Goal: Task Accomplishment & Management: Complete application form

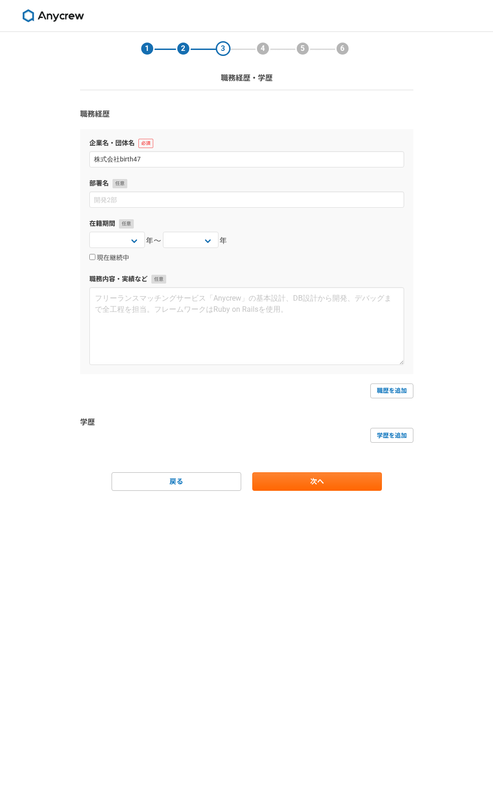
select select
click at [170, 203] on input at bounding box center [246, 199] width 314 height 16
click at [136, 239] on select "[DATE] [DATE] [DATE] [DATE] [DATE] [DATE] [DATE] [DATE] [DATE] [DATE] [DATE] [D…" at bounding box center [116, 240] width 55 height 16
select select "[DATE]"
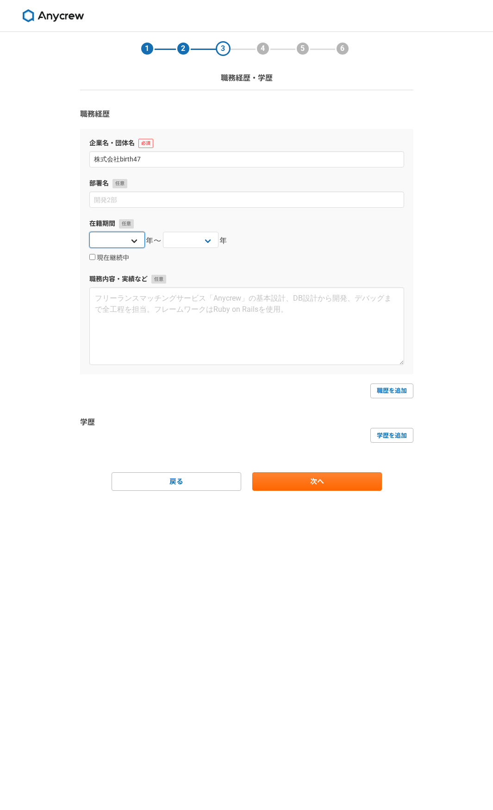
click at [89, 232] on select "[DATE] [DATE] [DATE] [DATE] [DATE] [DATE] [DATE] [DATE] [DATE] [DATE] [DATE] [D…" at bounding box center [116, 240] width 55 height 16
click at [170, 238] on select "[DATE] [DATE] [DATE] [DATE] [DATE] [DATE] [DATE] [DATE] [DATE] [DATE] [DATE] [D…" at bounding box center [190, 240] width 55 height 16
select select "[DATE]"
click at [163, 232] on select "[DATE] [DATE] [DATE] [DATE] [DATE] [DATE] [DATE] [DATE] [DATE] [DATE] [DATE] [D…" at bounding box center [190, 240] width 55 height 16
click at [260, 255] on div "現在継続中" at bounding box center [246, 257] width 314 height 11
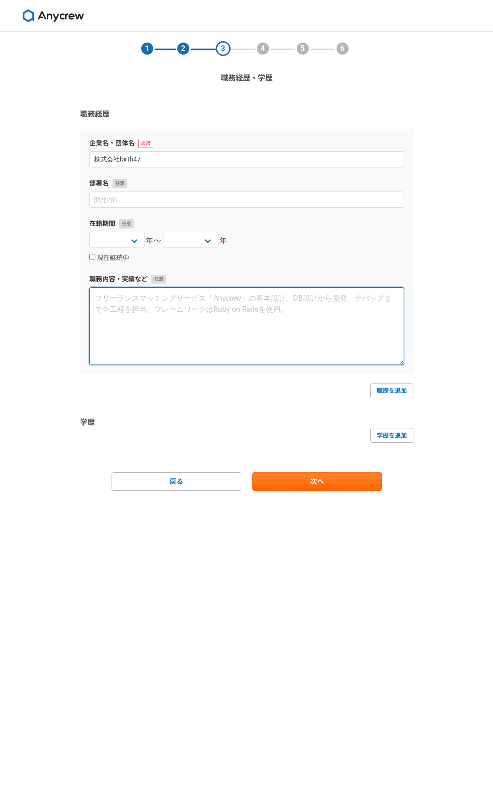
click at [198, 315] on textarea at bounding box center [246, 326] width 314 height 78
click at [148, 344] on textarea at bounding box center [246, 326] width 314 height 78
paste textarea "授業、教室清掃、シフト作成、ポスティング、学習指導、生徒・保護者面談、講習会カリキュラム作成、経理管理"
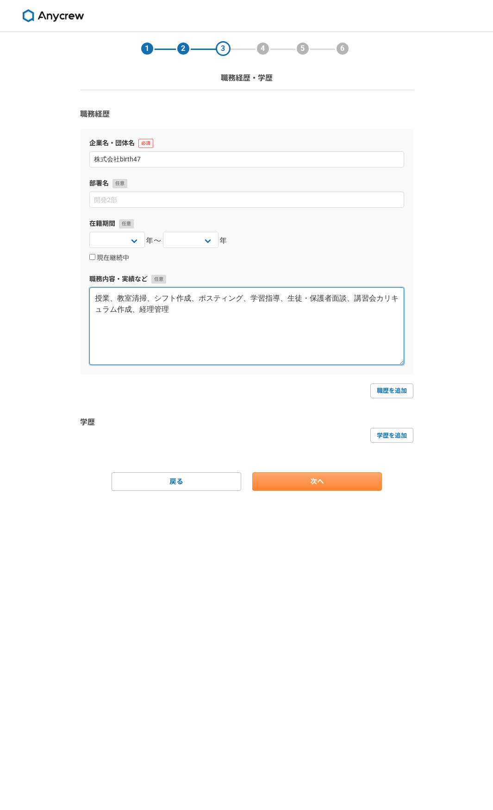
type textarea "授業、教室清掃、シフト作成、ポスティング、学習指導、生徒・保護者面談、講習会カリキュラム作成、経理管理"
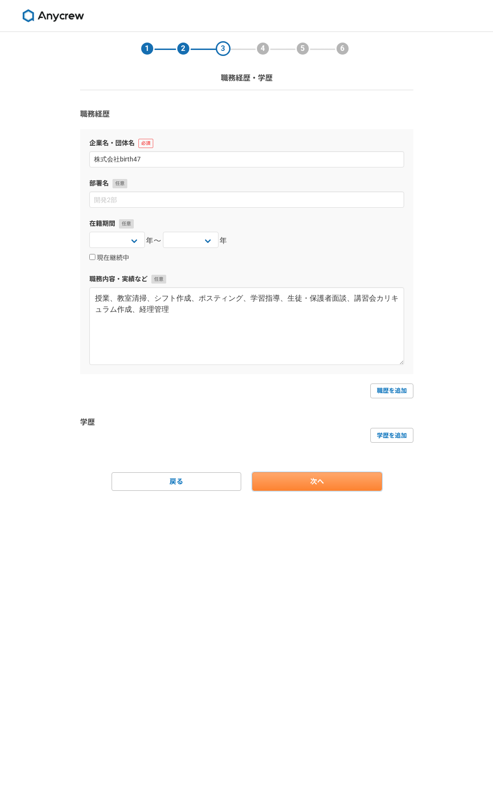
click at [296, 481] on link "次へ" at bounding box center [316, 481] width 129 height 18
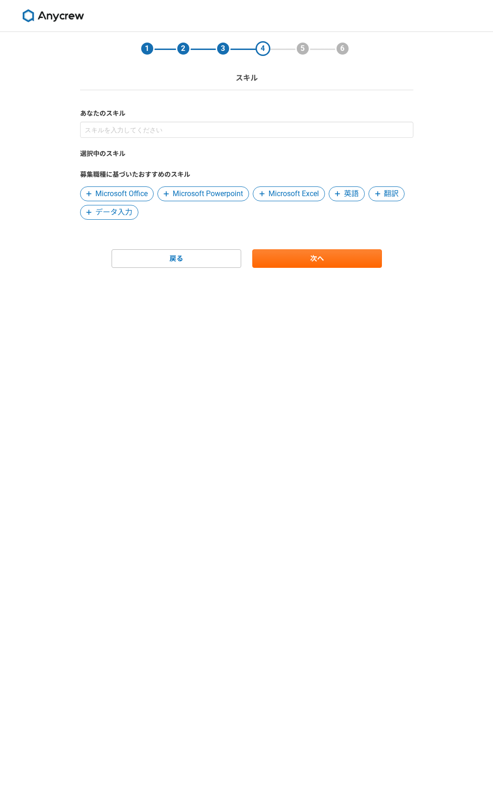
click at [168, 196] on icon at bounding box center [166, 194] width 6 height 6
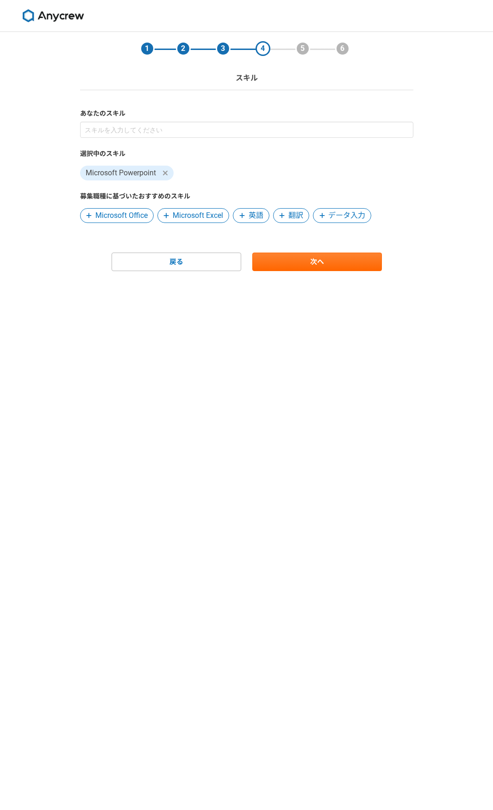
click at [183, 218] on span "Microsoft Excel" at bounding box center [198, 215] width 50 height 11
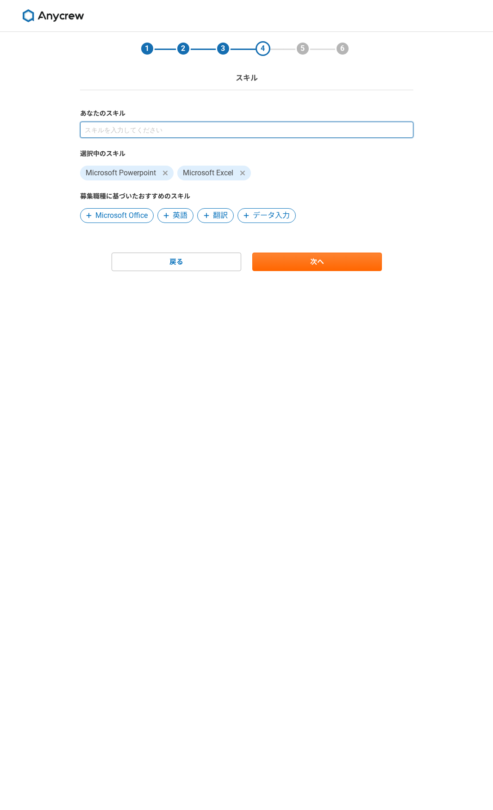
click at [226, 135] on input at bounding box center [246, 130] width 333 height 16
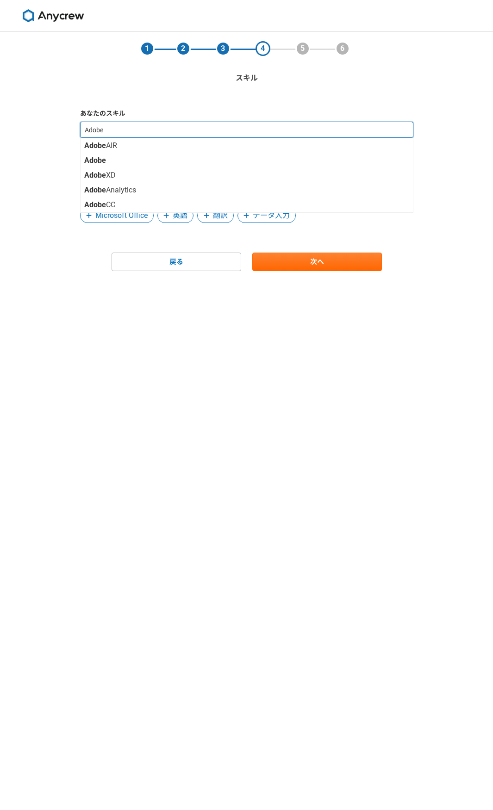
click at [180, 132] on input "Adobe" at bounding box center [246, 130] width 333 height 16
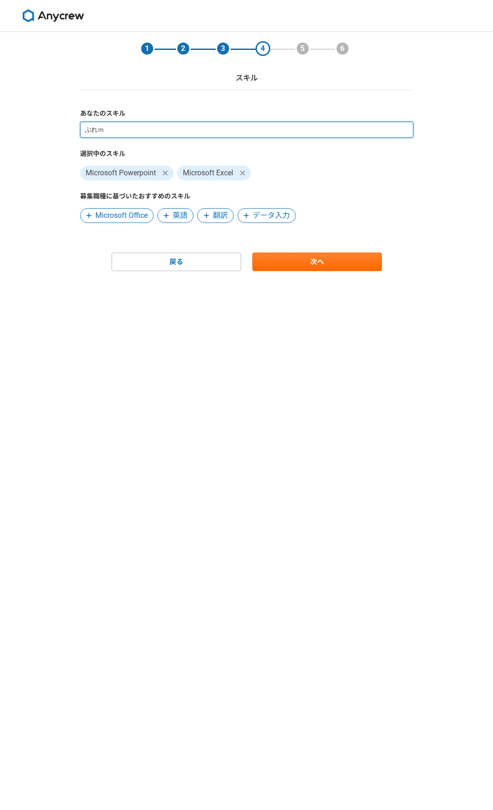
type input "Premiere"
click at [173, 127] on input at bounding box center [246, 130] width 333 height 16
type input "Photoshop"
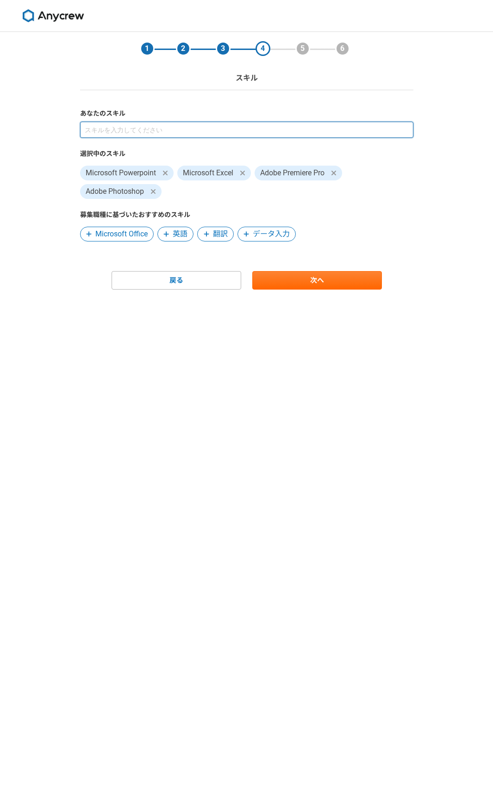
click at [207, 134] on input at bounding box center [246, 130] width 333 height 16
type input "canva"
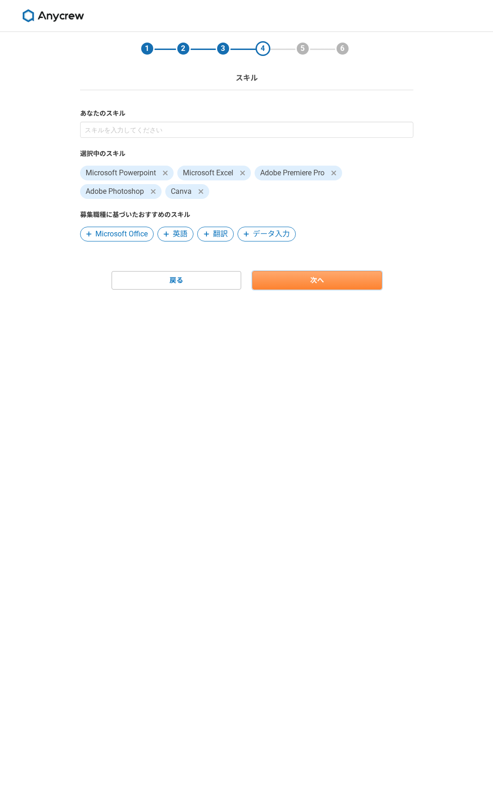
click at [304, 287] on link "次へ" at bounding box center [316, 280] width 129 height 18
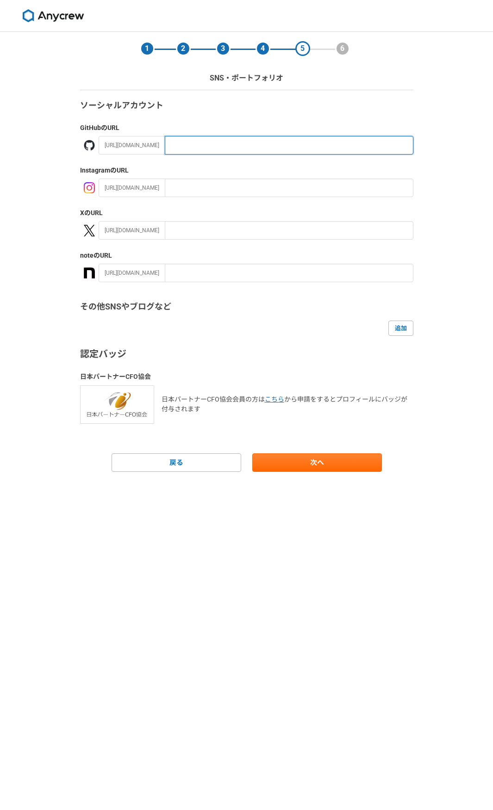
click at [206, 140] on input "text" at bounding box center [289, 145] width 248 height 18
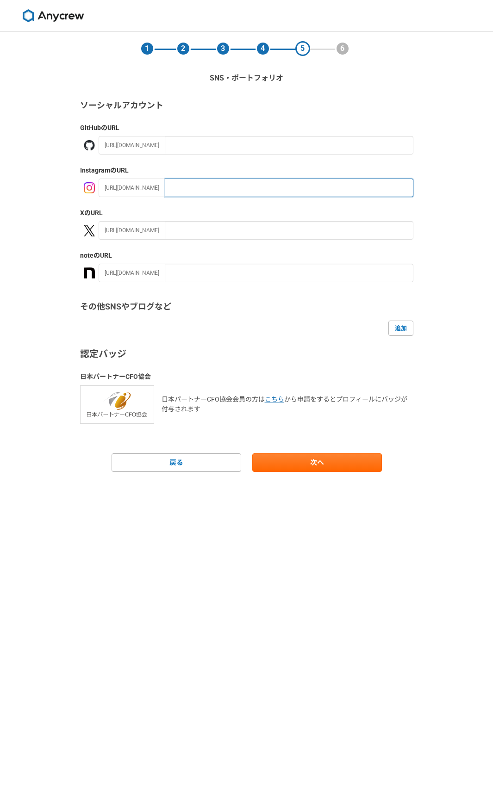
click at [196, 195] on input "text" at bounding box center [289, 188] width 248 height 18
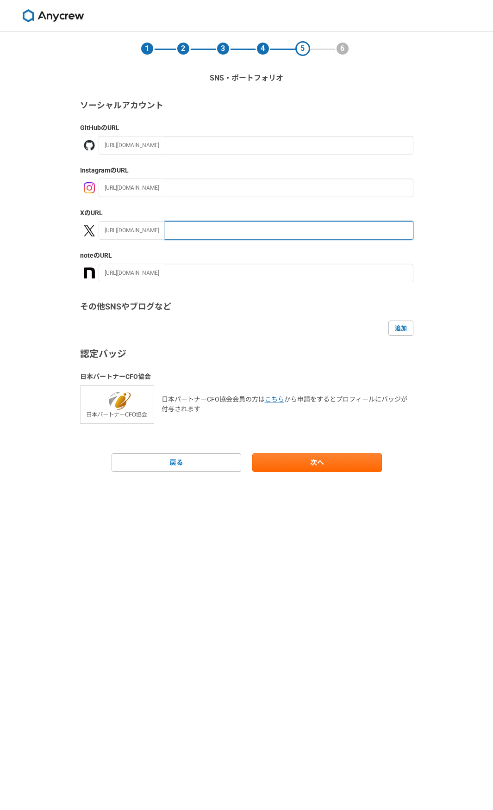
click at [167, 236] on input "text" at bounding box center [289, 230] width 248 height 18
click at [258, 327] on div "追加" at bounding box center [246, 328] width 333 height 15
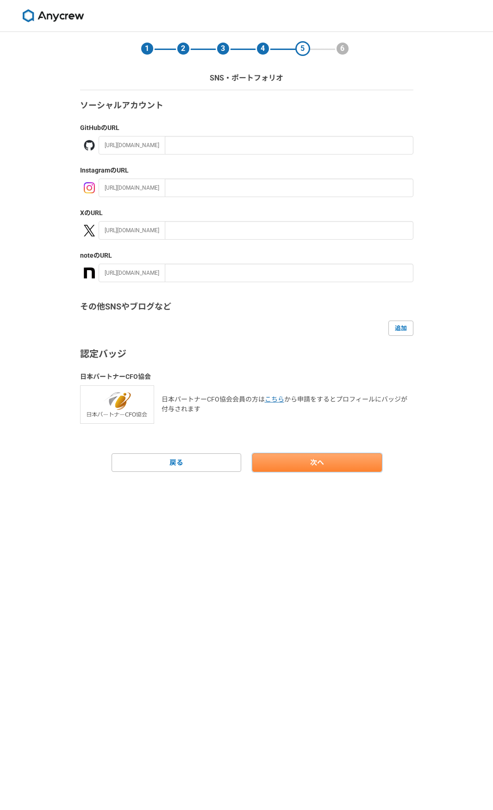
click at [301, 463] on link "次へ" at bounding box center [316, 462] width 129 height 18
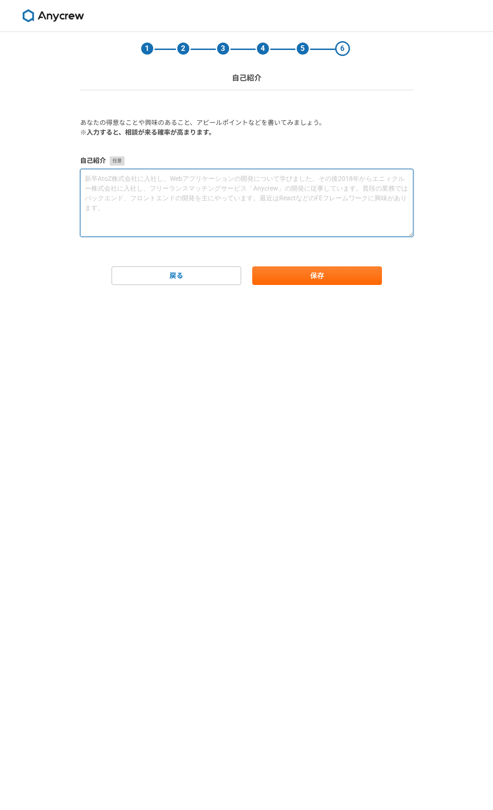
click at [228, 225] on textarea at bounding box center [246, 203] width 333 height 68
click at [193, 214] on textarea at bounding box center [246, 203] width 333 height 68
paste textarea "私共はこれまで風俗やホストクラブを中心とした夜職のショート動画を中心に ジャンル問わず様々な案件に関わっており、インフルエンサーやタレントの方の編集も担当して…"
click at [94, 178] on textarea "私共はこれまで風俗やホストクラブを中心とした夜職のショート動画を中心に ジャンル問わず様々な案件に関わっており、インフルエンサーやタレントの方の編集も担当して…" at bounding box center [246, 203] width 333 height 68
click at [121, 181] on textarea "私はこれまで風俗やホストクラブを中心とした夜職のショート動画を中心に ジャンル問わず様々な案件に関わっており、インフルエンサーやタレントの方の編集も担当してお…" at bounding box center [246, 203] width 333 height 68
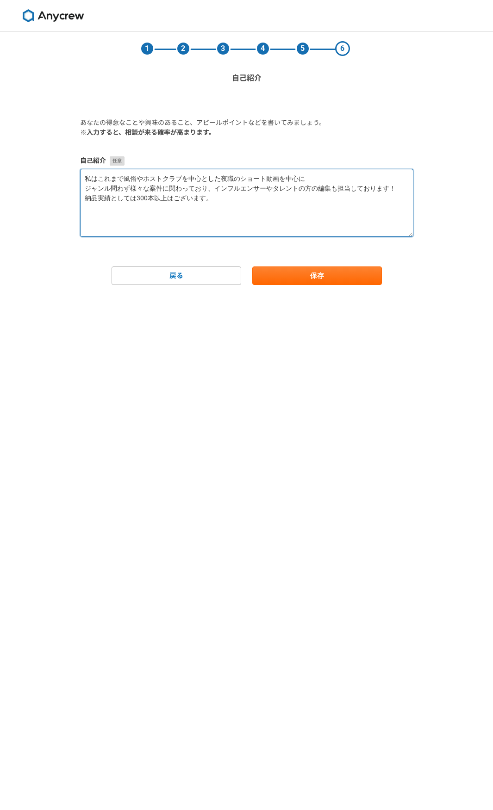
click at [238, 177] on textarea "私はこれまで風俗やホストクラブを中心とした夜職のショート動画を中心に ジャンル問わず様々な案件に関わっており、インフルエンサーやタレントの方の編集も担当してお…" at bounding box center [246, 203] width 333 height 68
click at [187, 204] on textarea "私はこれまでショート動画を中心にジャンル問わず様々な案件に関わっており、インフルエンサーやタレントの方の編集も担当しております！納品実績としては300本以上は…" at bounding box center [246, 203] width 333 height 68
paste textarea "◾️経歴 ■[DATE]　　　企業案件Tiktokアカウント運用初月で100万再生 ■[DATE]～6月　TikTokアカウント3ヶ月連続300万再生以上達成…"
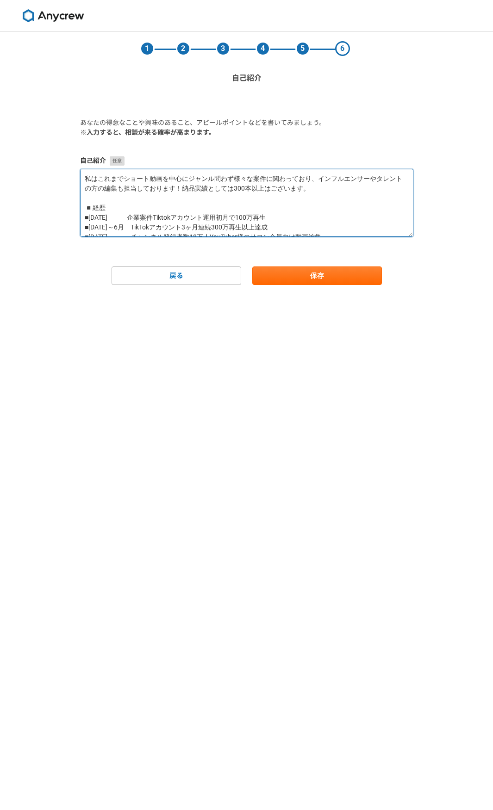
scroll to position [63, 0]
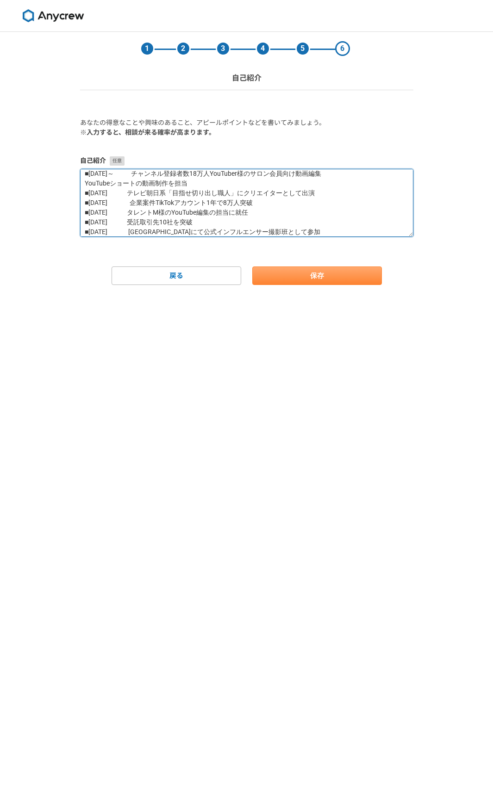
type textarea "私はこれまでショート動画を中心にジャンル問わず様々な案件に関わっており、インフルエンサーやタレントの方の編集も担当しております！納品実績としては300本以上は…"
click at [296, 276] on button "保存" at bounding box center [316, 275] width 129 height 18
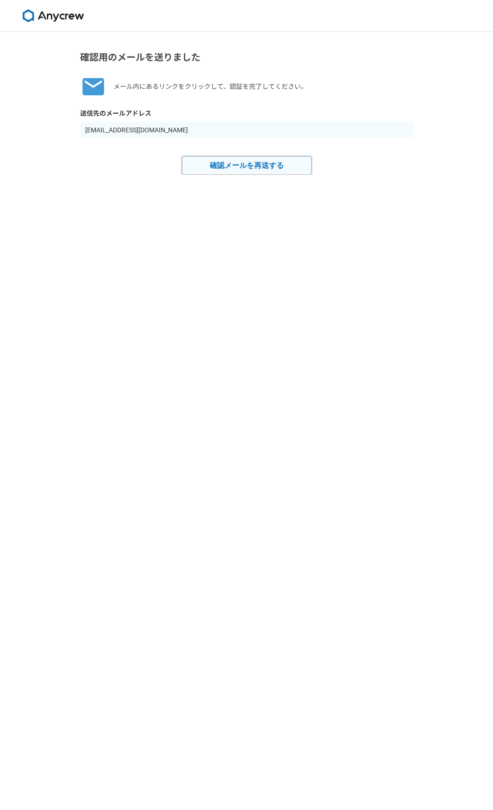
click at [269, 162] on button "確認メールを再送する" at bounding box center [246, 165] width 129 height 18
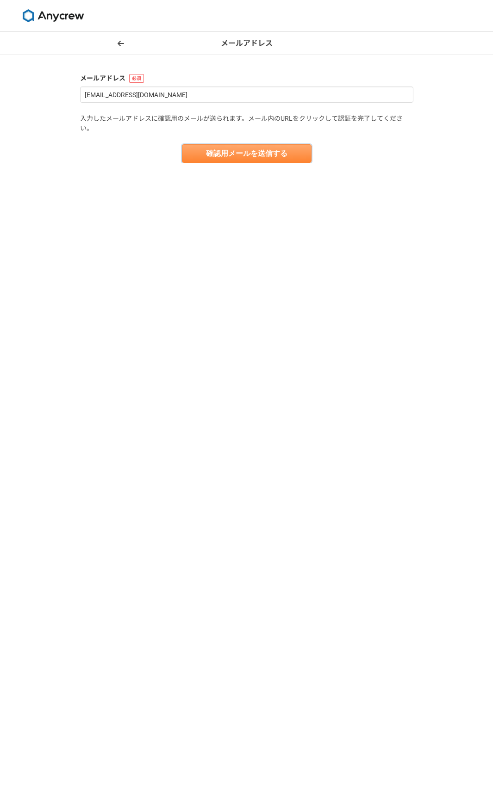
click at [210, 156] on button "確認用メールを送信する" at bounding box center [246, 153] width 129 height 18
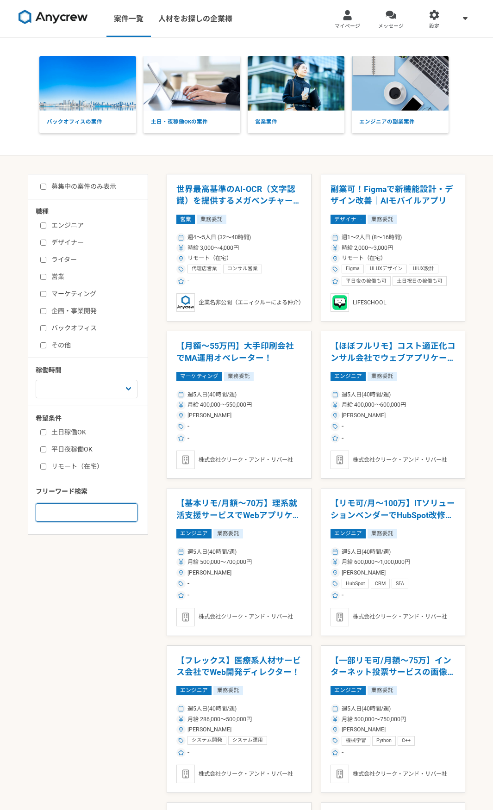
click at [72, 522] on input at bounding box center [87, 512] width 102 height 18
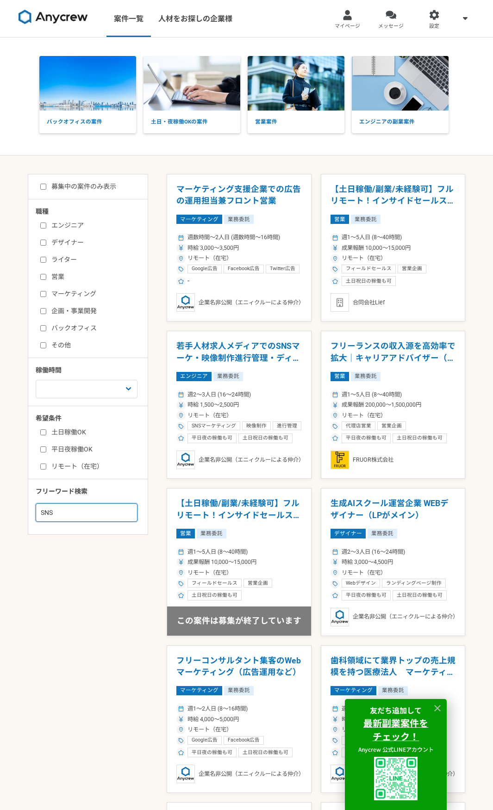
click at [82, 512] on input "SNS" at bounding box center [87, 512] width 102 height 18
type input "動画"
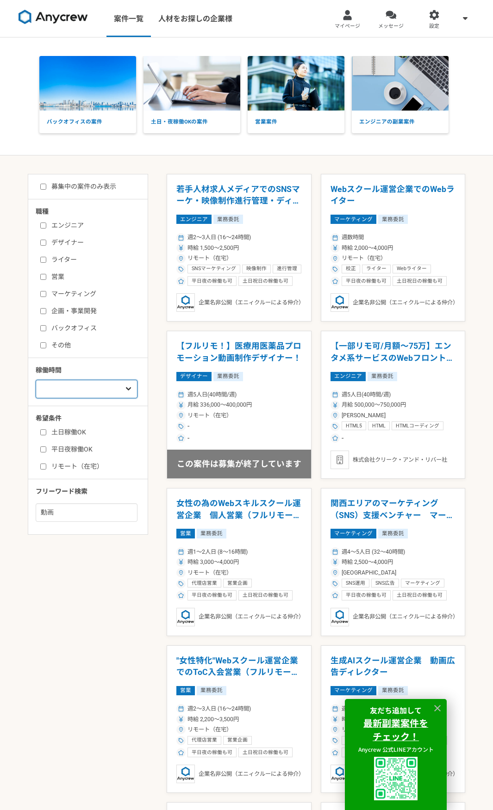
click at [64, 388] on select "週1人日（8時間）以下 週2人日（16時間）以下 週3人日（24時間）以下 週4人日（32時間）以下 週5人日（40時間）以下" at bounding box center [87, 389] width 102 height 18
click at [432, 17] on div at bounding box center [434, 15] width 11 height 11
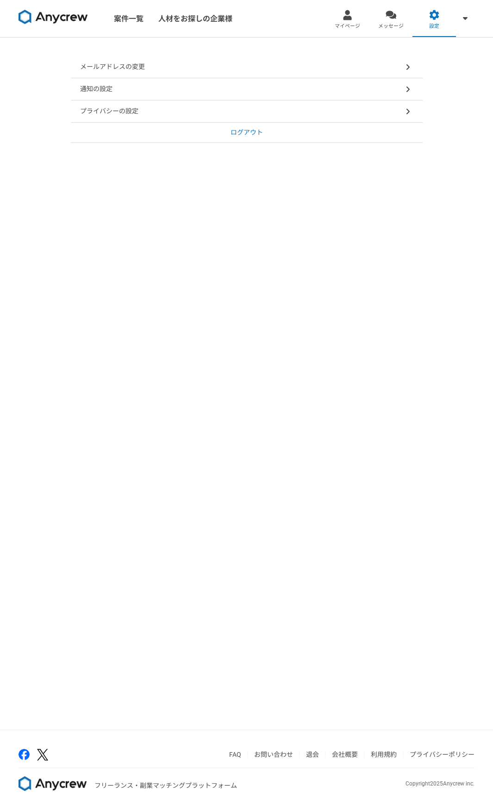
click at [78, 26] on link at bounding box center [53, 18] width 77 height 25
